Goal: Transaction & Acquisition: Purchase product/service

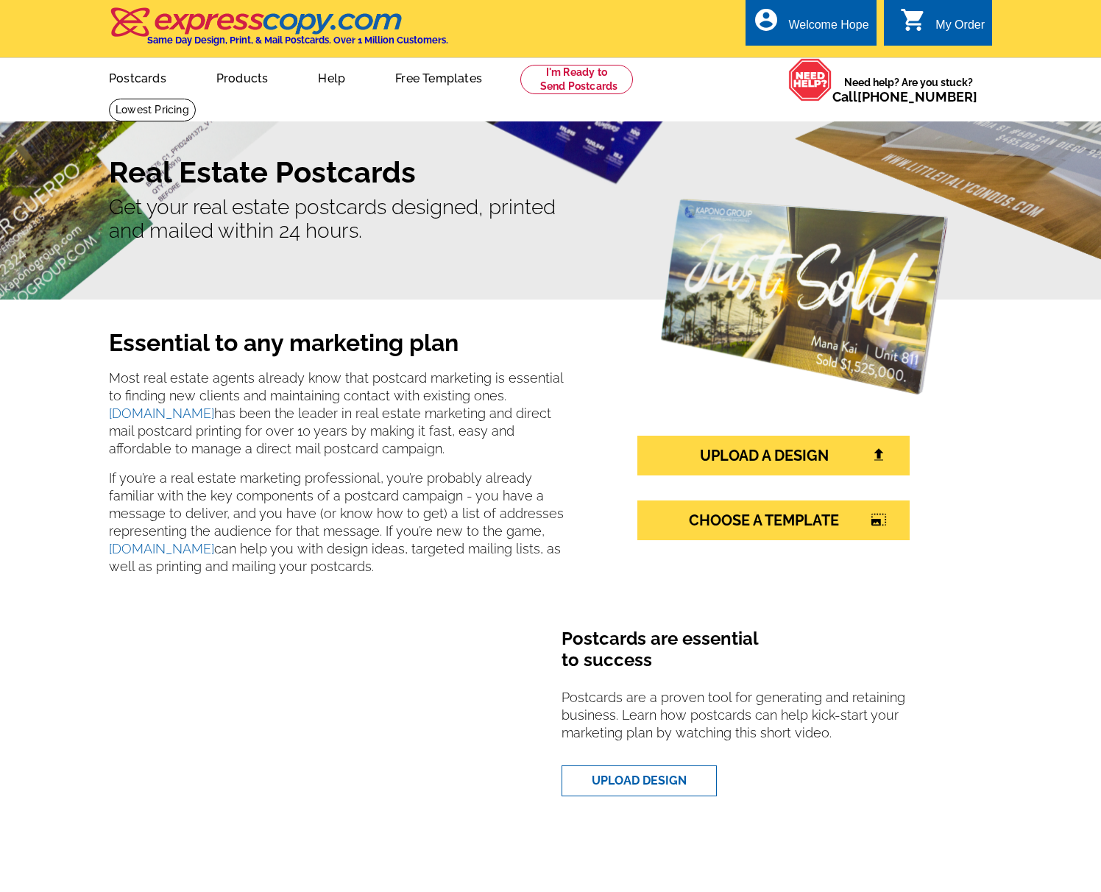
click at [146, 79] on link "Postcards" at bounding box center [137, 77] width 104 height 35
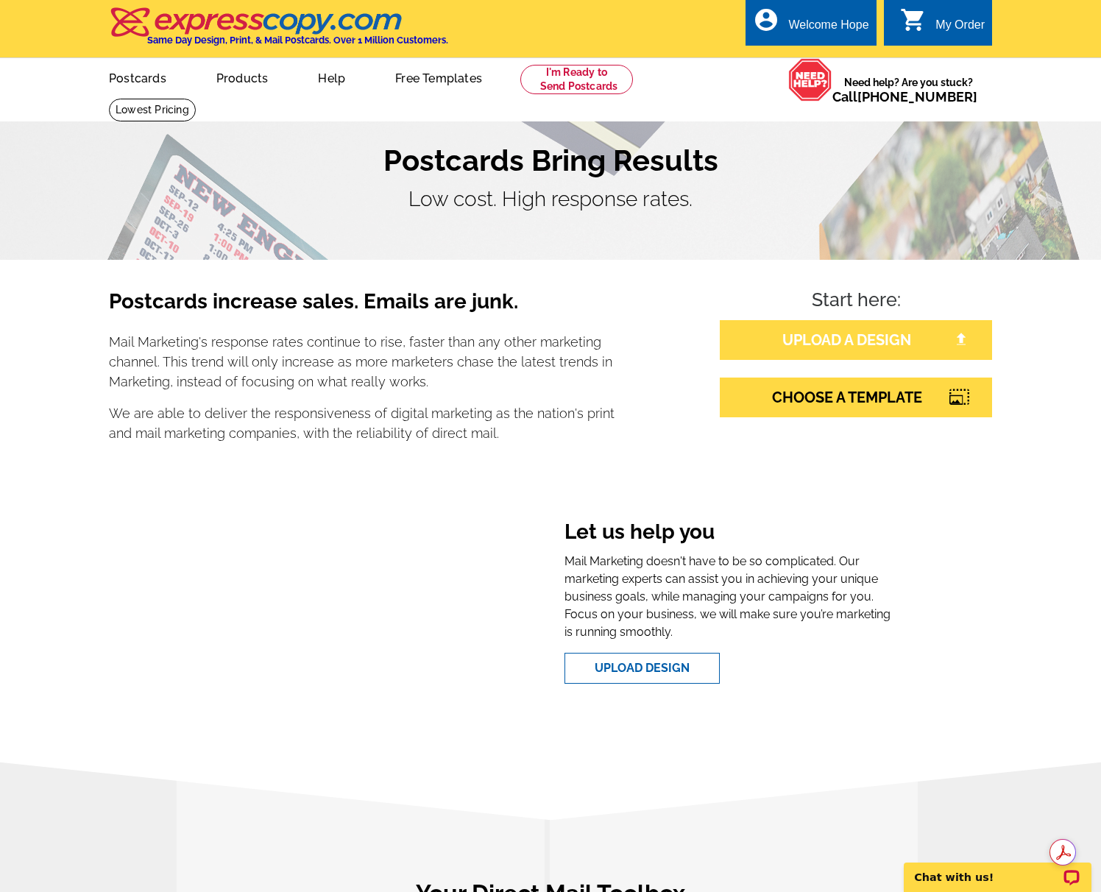
click at [820, 350] on link "UPLOAD A DESIGN" at bounding box center [856, 340] width 272 height 40
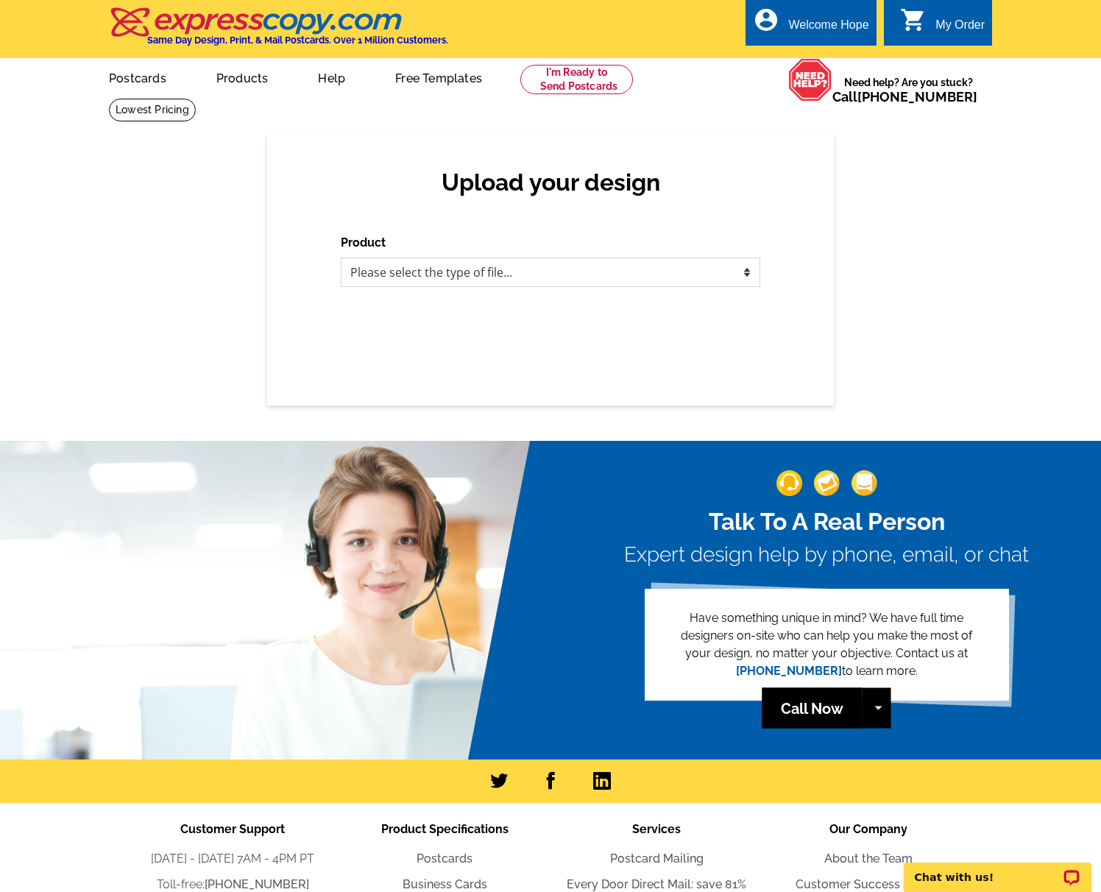
click at [413, 280] on select "Please select the type of file... Postcards Business Cards Letters and flyers G…" at bounding box center [550, 272] width 419 height 29
select select "1"
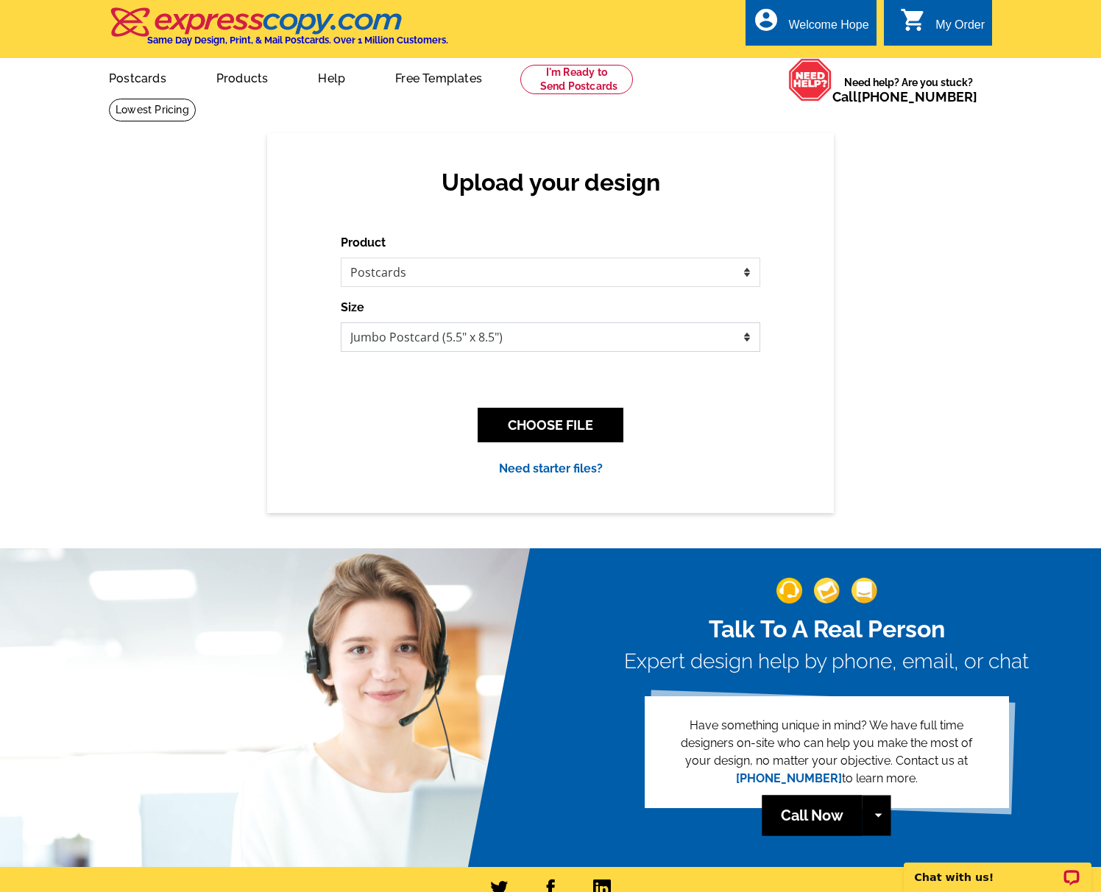
click at [489, 335] on select "Jumbo Postcard (5.5" x 8.5") Regular Postcard (4.25" x 5.6") Panoramic Postcard…" at bounding box center [550, 336] width 419 height 29
select select "1"
click at [543, 425] on button "CHOOSE FILE" at bounding box center [550, 425] width 146 height 35
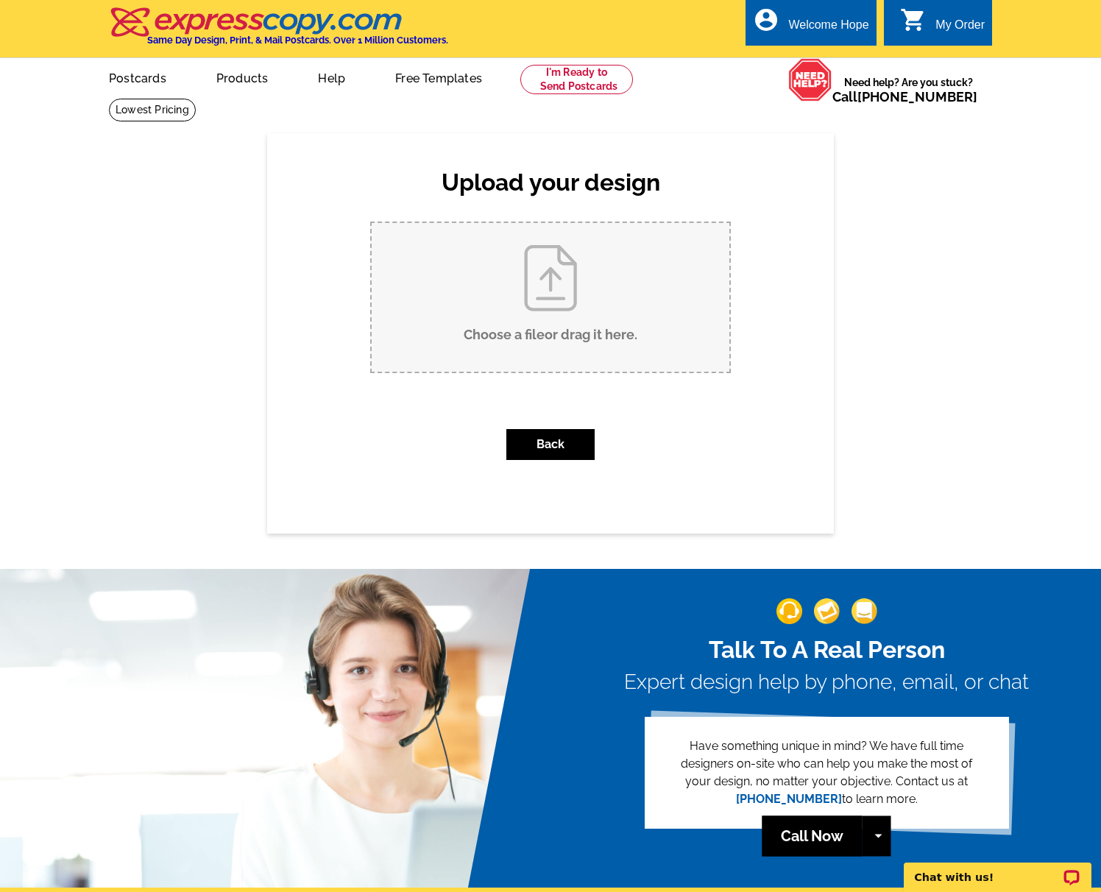
click at [555, 291] on input "Choose a file or drag it here ." at bounding box center [551, 297] width 358 height 149
type input "C:\fakepath\Compton_stan-chandler_postcard.pdf"
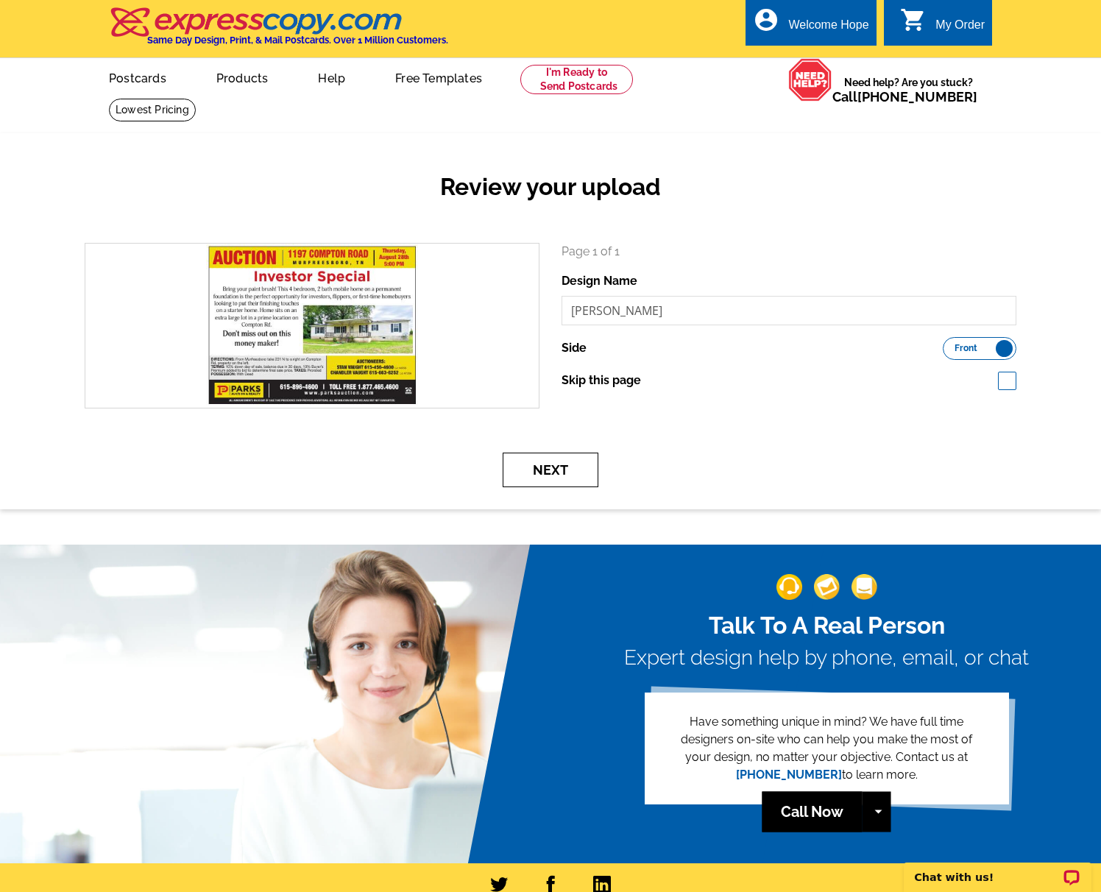
click at [542, 469] on button "Next" at bounding box center [551, 469] width 96 height 35
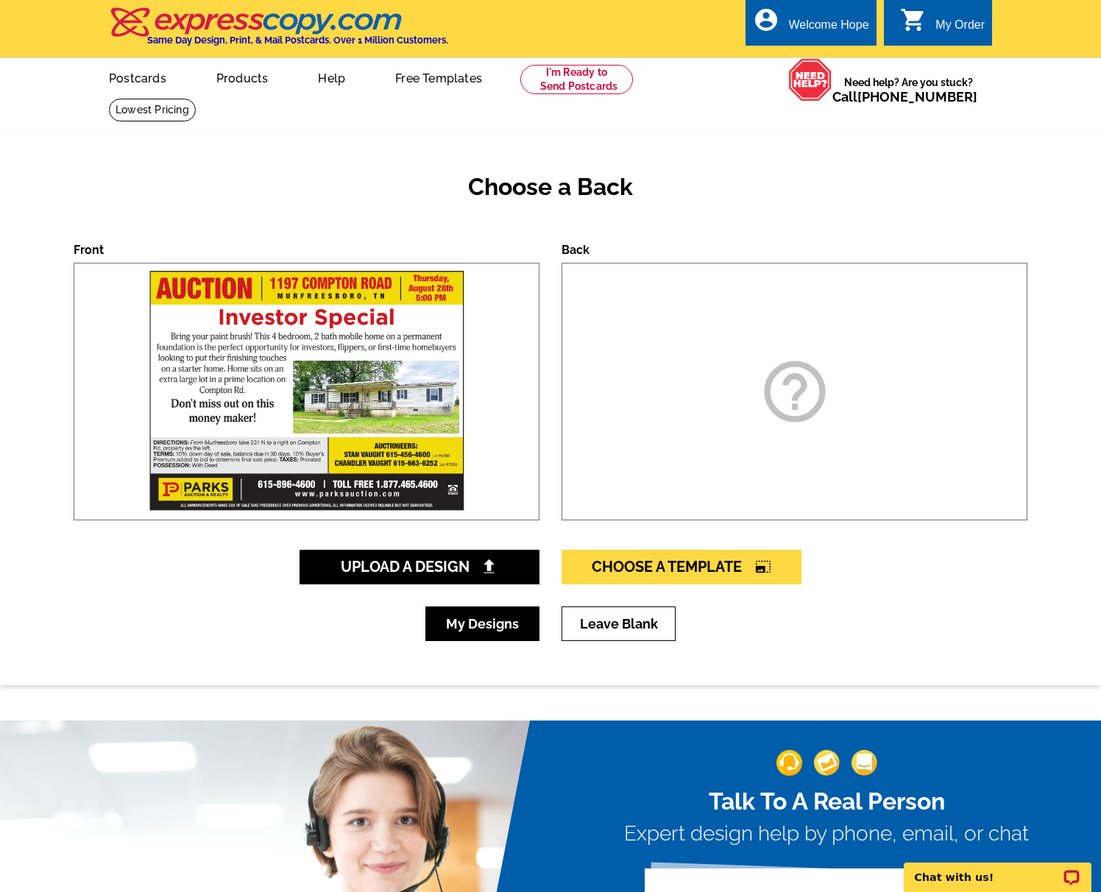
click at [513, 618] on link "My Designs" at bounding box center [482, 623] width 114 height 35
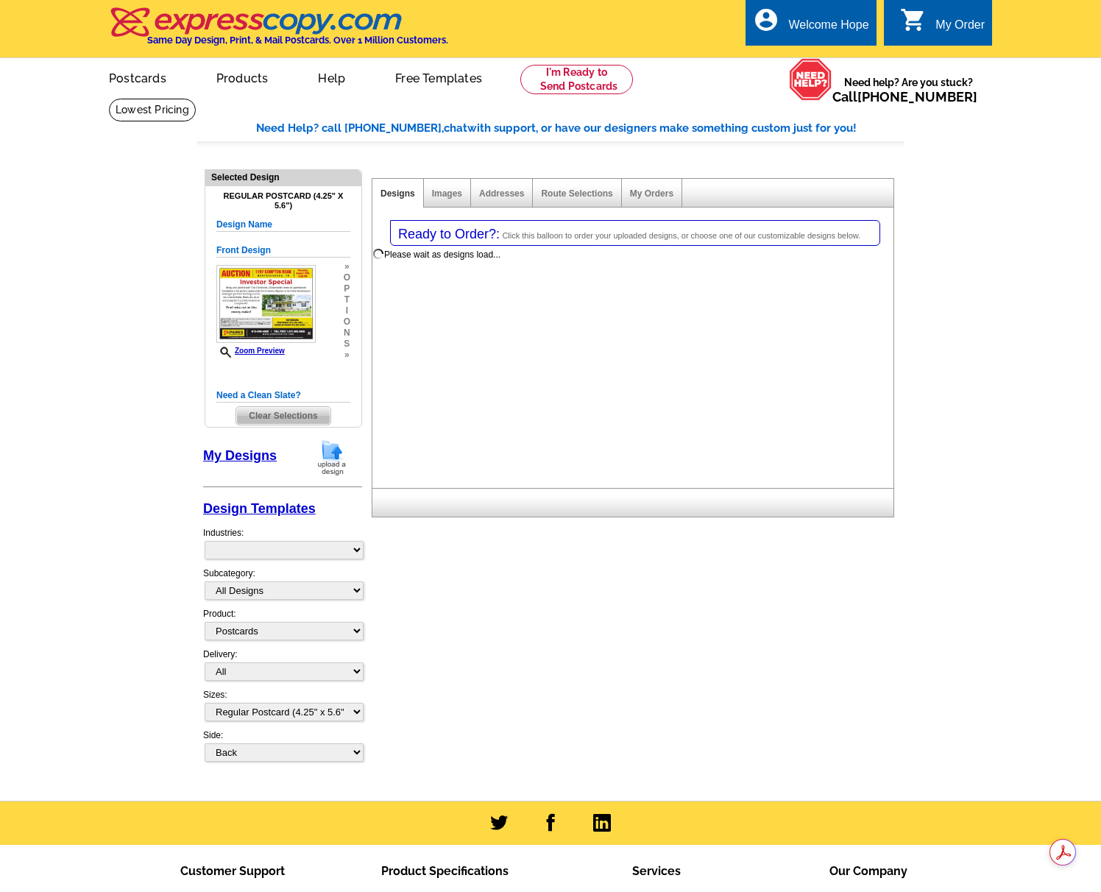
select select "1"
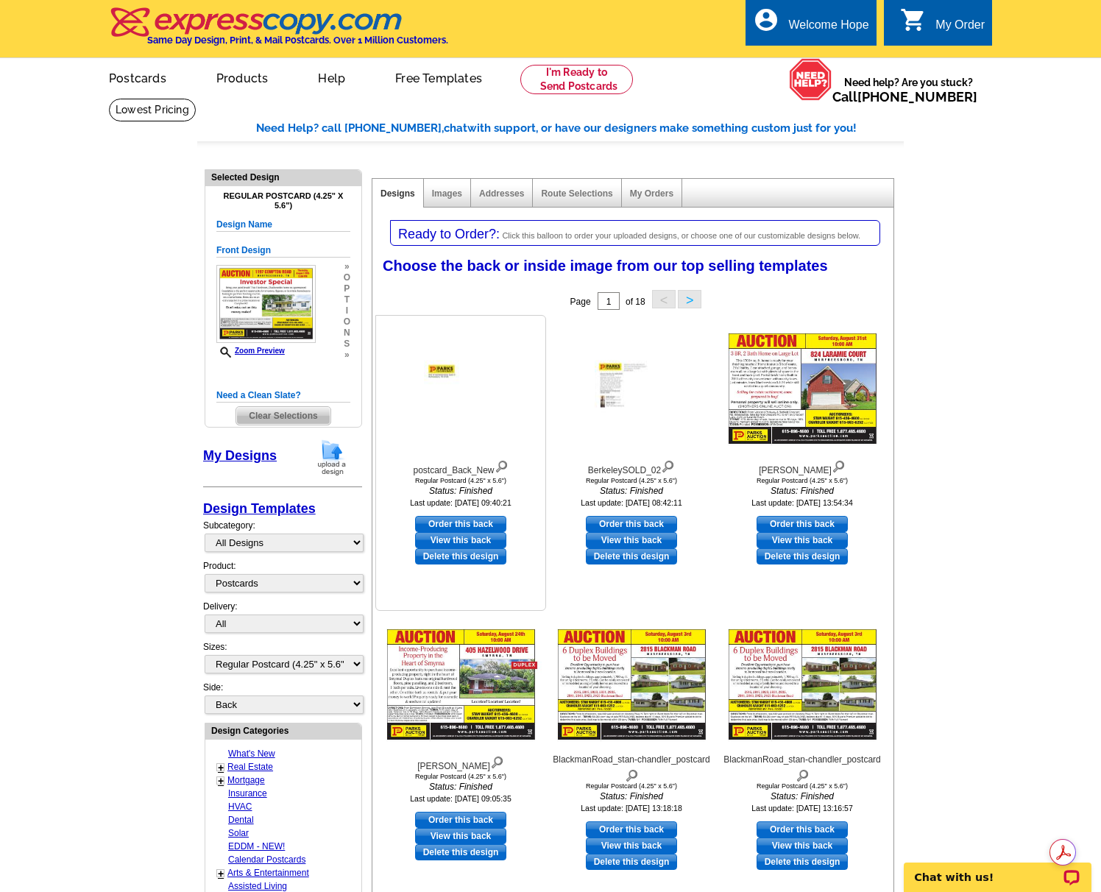
click at [455, 520] on link "Order this back" at bounding box center [460, 524] width 91 height 16
select select "front"
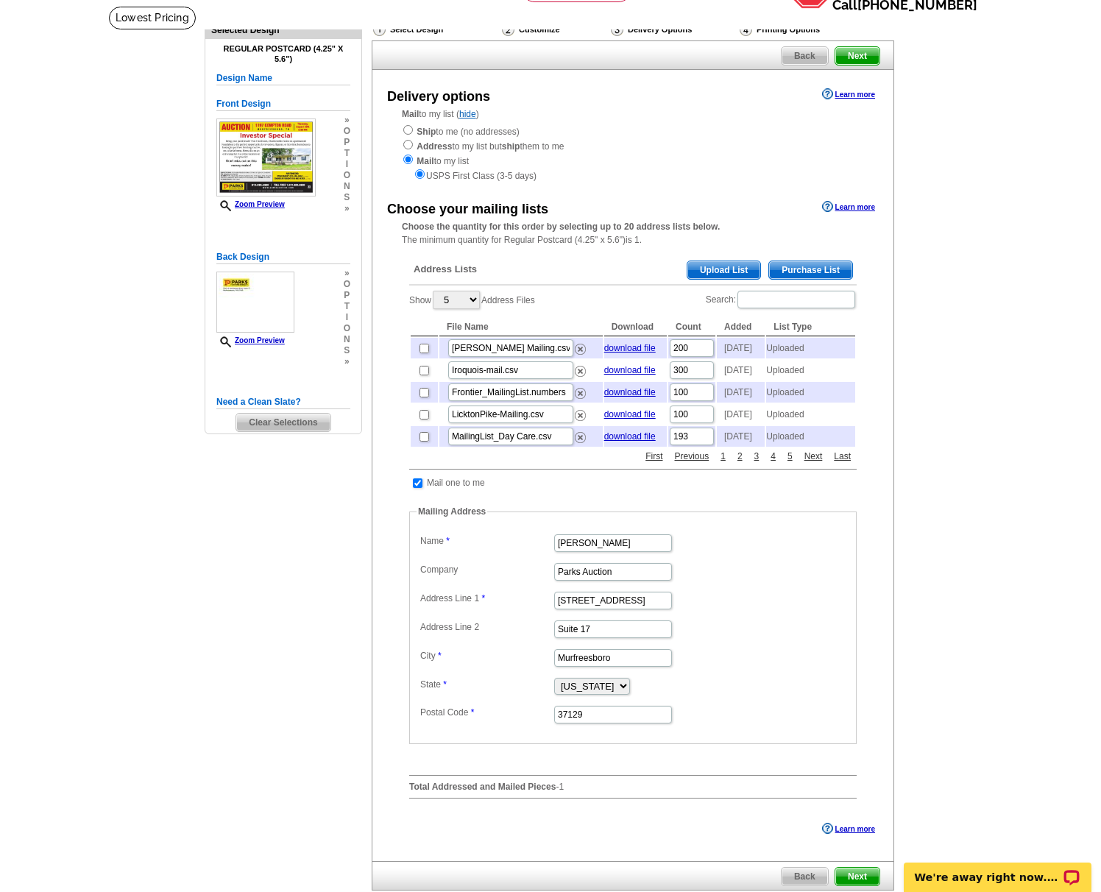
scroll to position [95, 0]
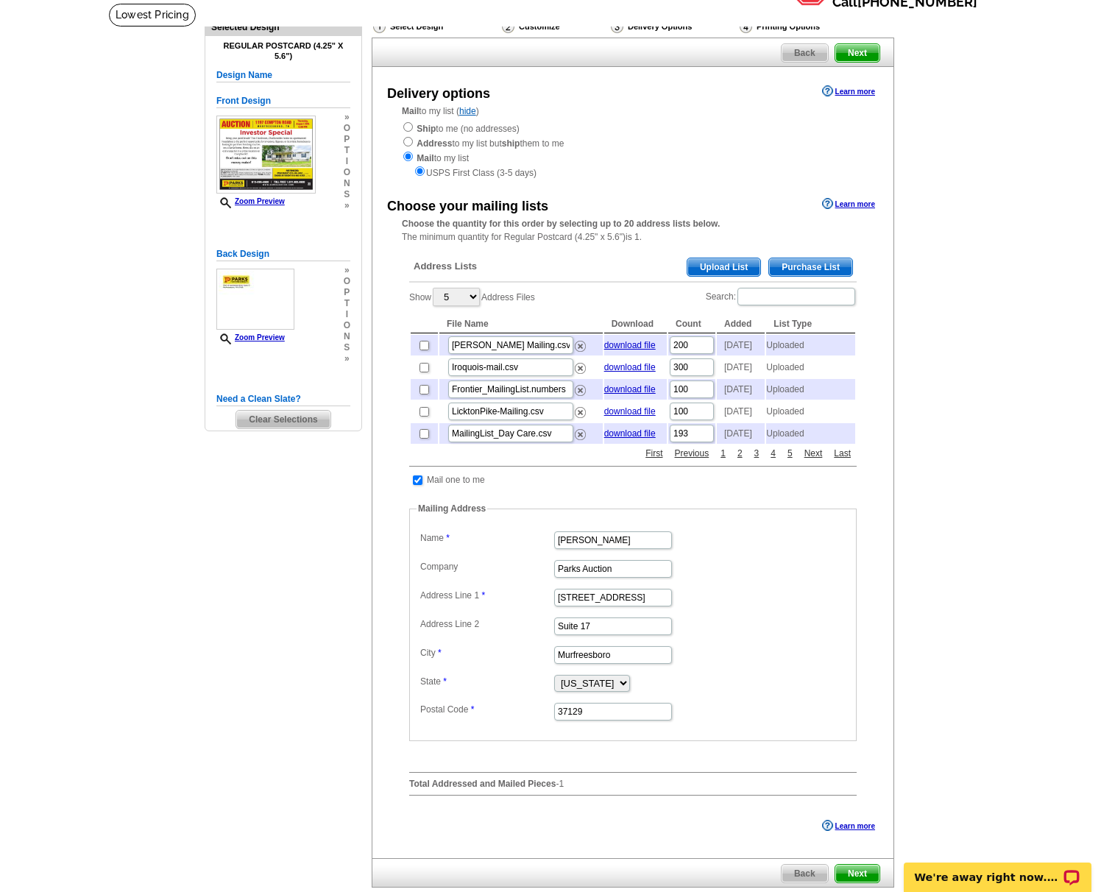
click at [738, 263] on span "Upload List" at bounding box center [723, 267] width 73 height 18
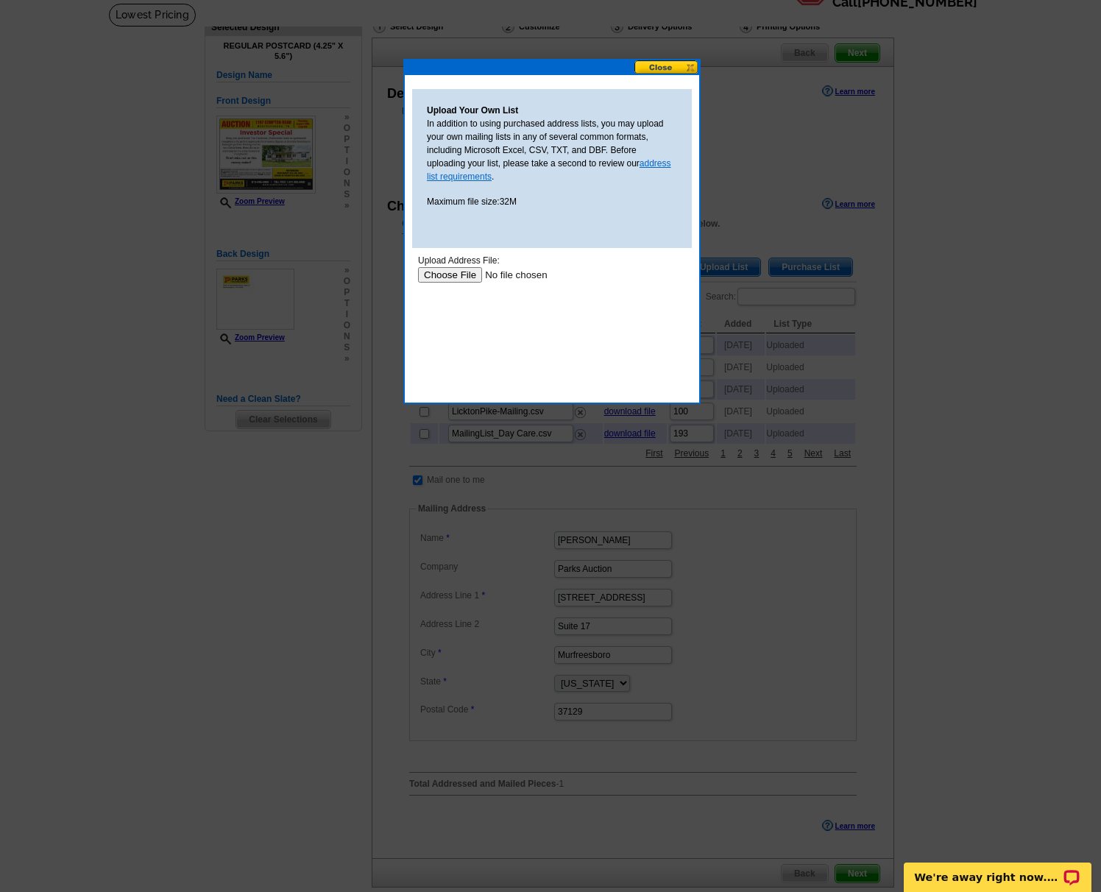
scroll to position [0, 0]
click at [466, 275] on input "file" at bounding box center [511, 274] width 186 height 15
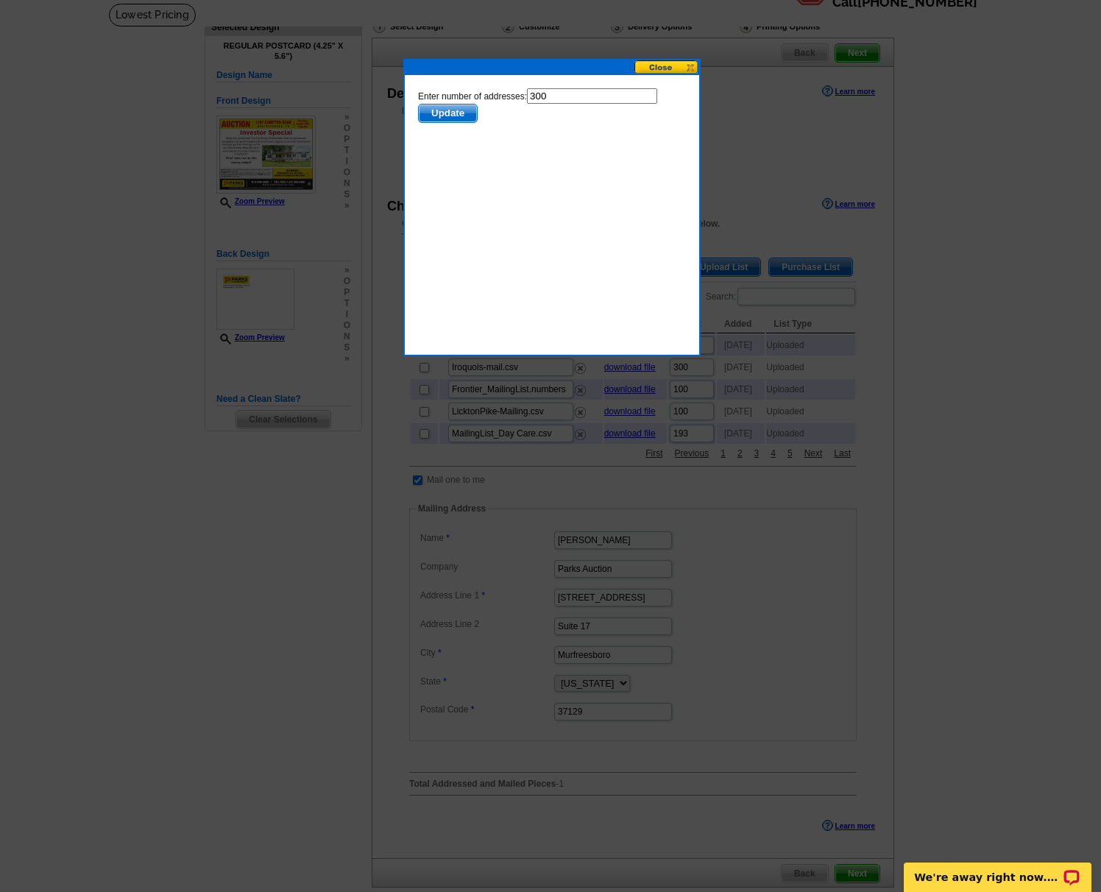
click at [447, 115] on span "Update" at bounding box center [448, 113] width 58 height 18
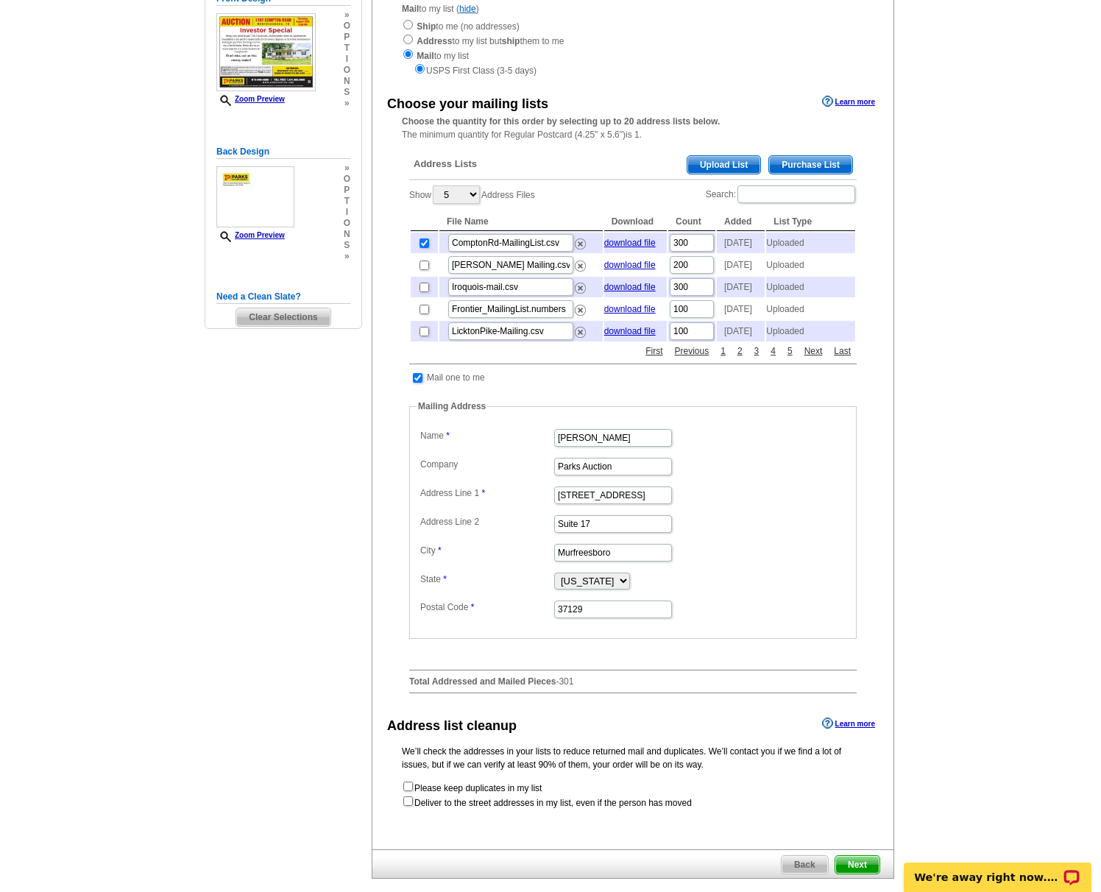
click at [419, 383] on input "checkbox" at bounding box center [418, 378] width 10 height 10
checkbox input "false"
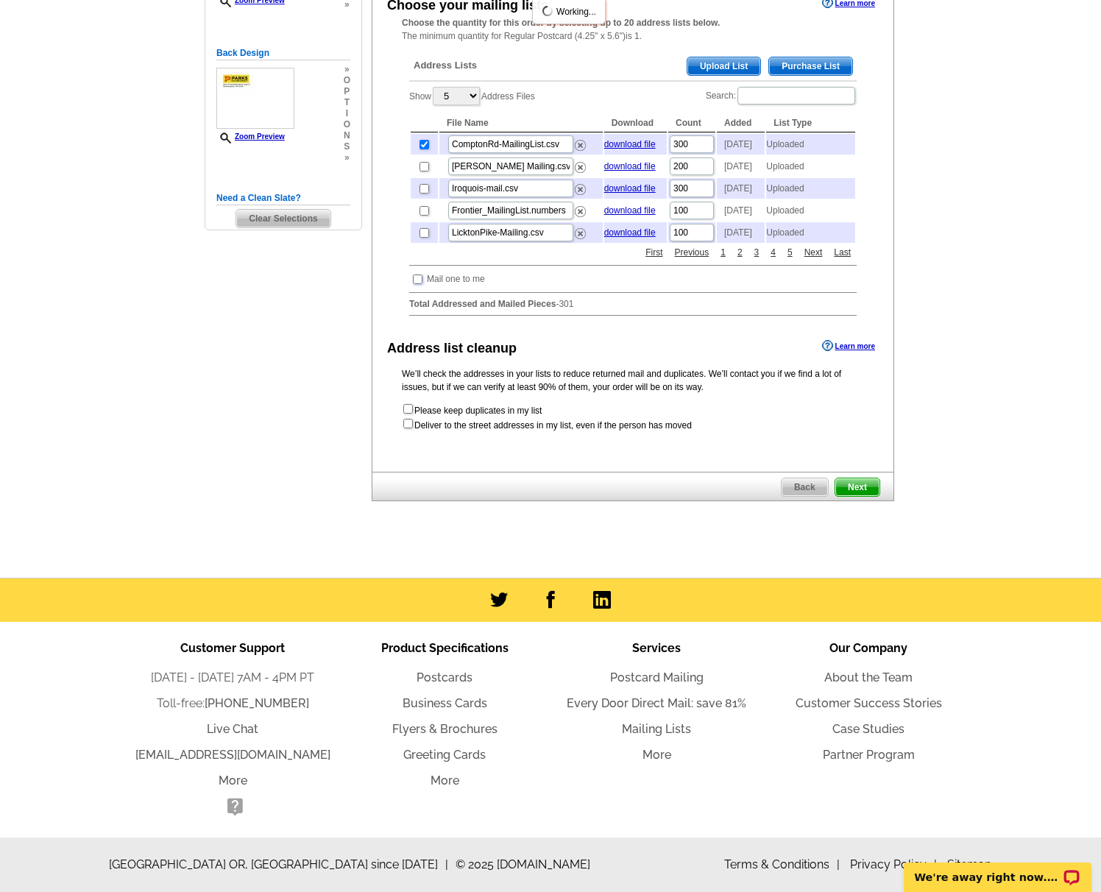
scroll to position [325, 0]
click at [867, 483] on span "Next" at bounding box center [857, 487] width 44 height 18
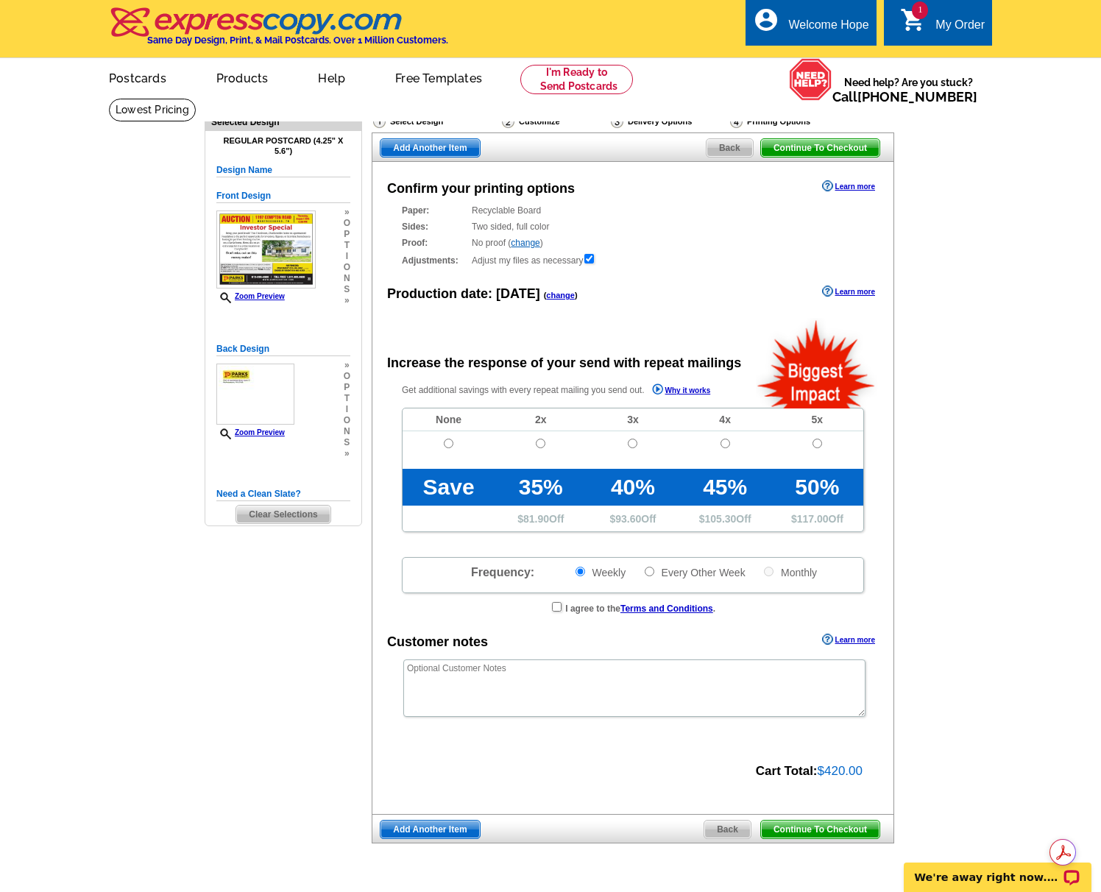
radio input "false"
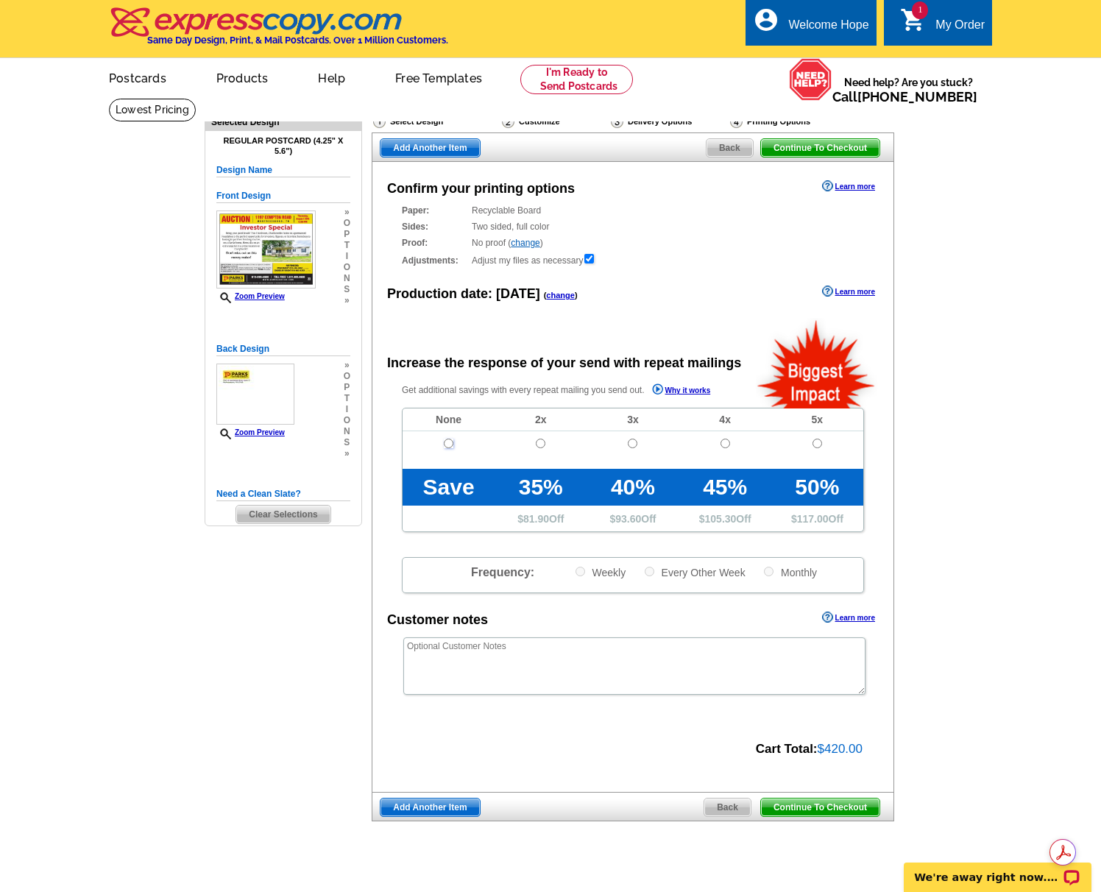
click at [444, 442] on input "radio" at bounding box center [449, 443] width 10 height 10
radio input "true"
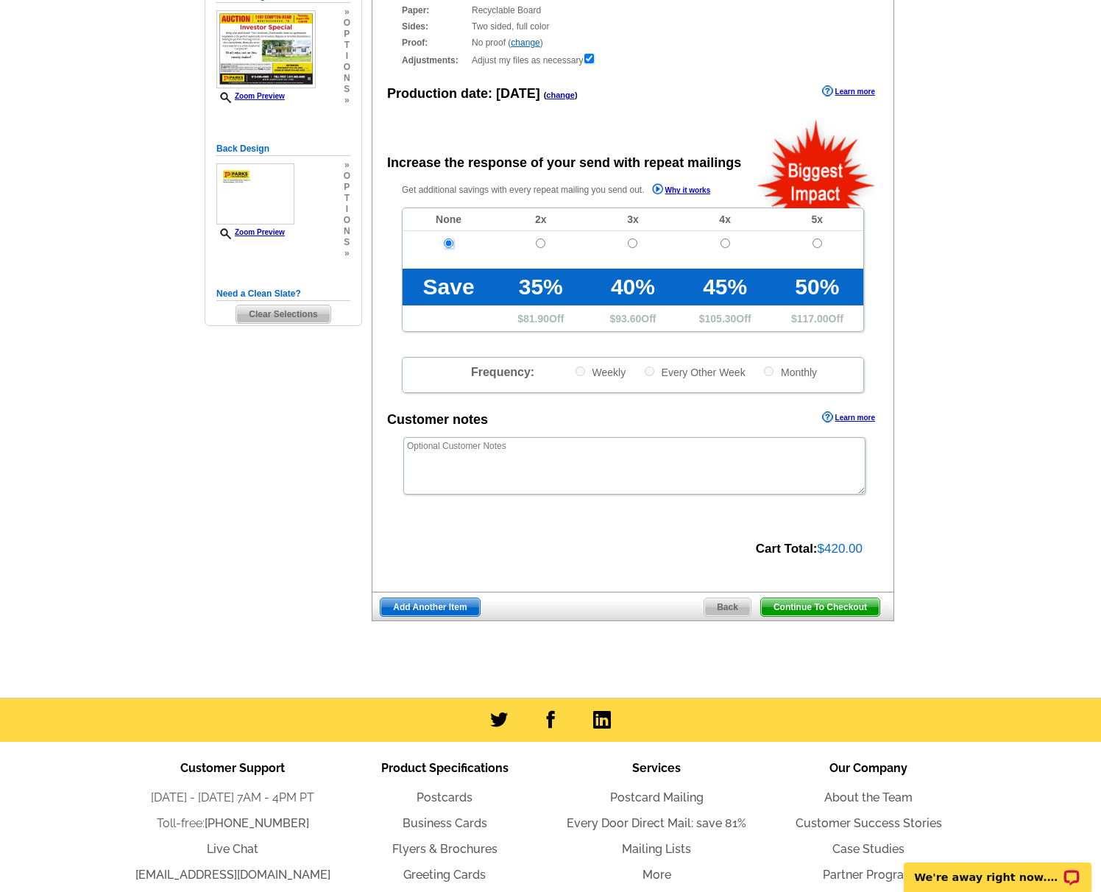
scroll to position [208, 0]
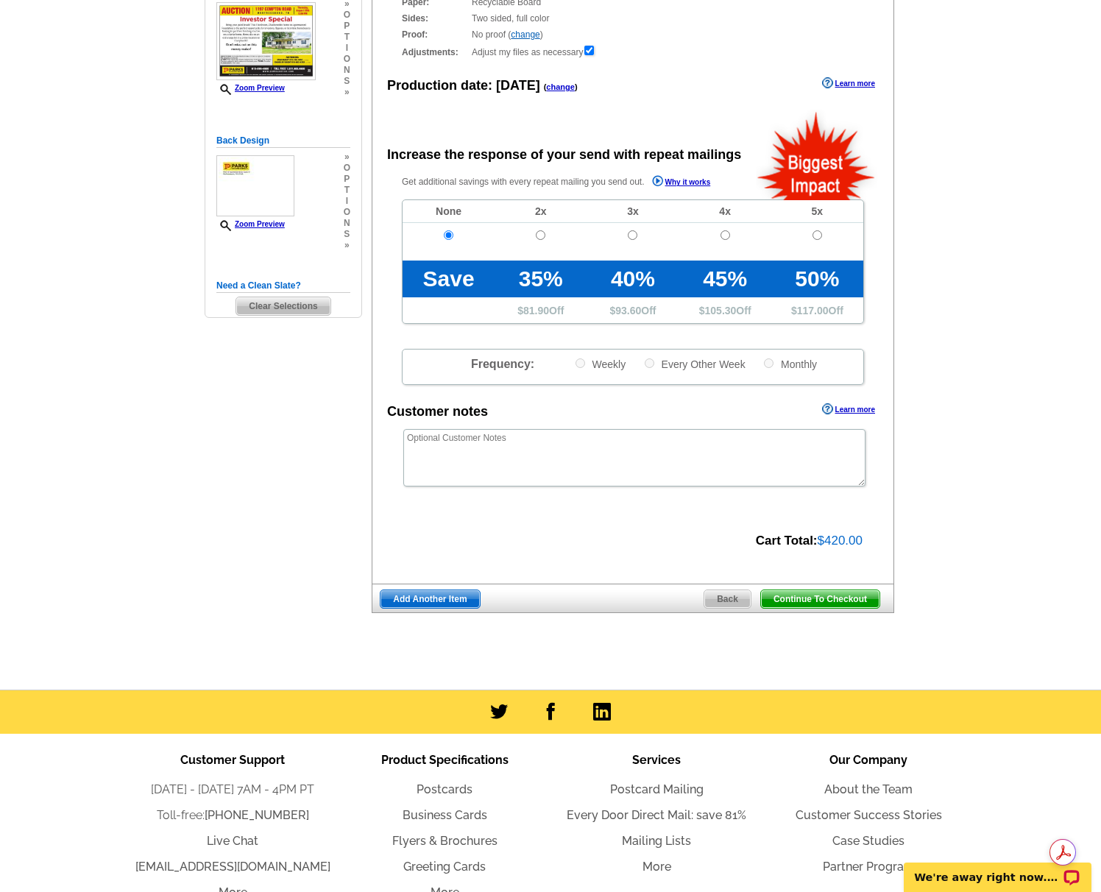
click at [823, 599] on span "Continue To Checkout" at bounding box center [820, 599] width 118 height 18
